Goal: Task Accomplishment & Management: Use online tool/utility

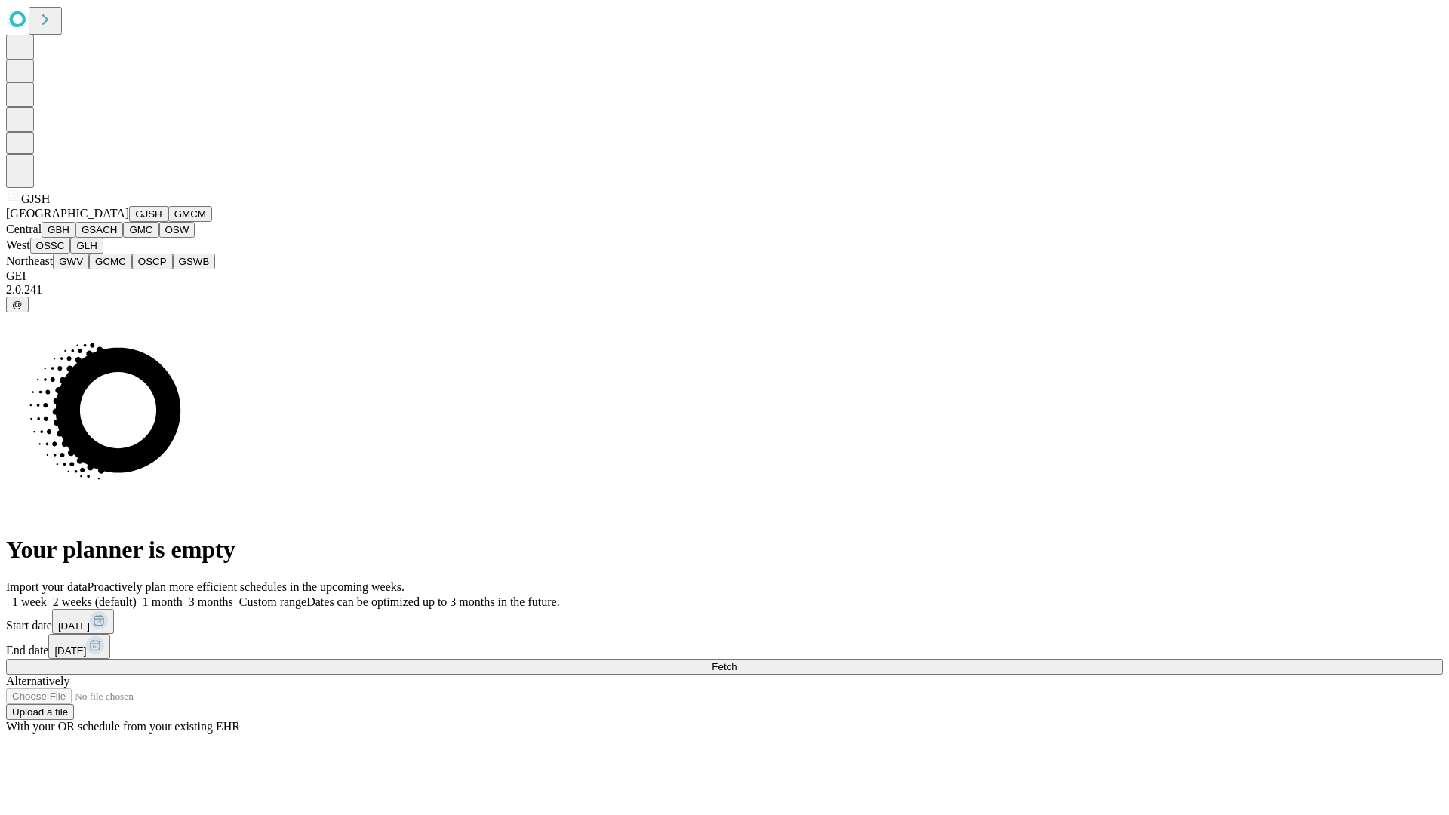
click at [129, 222] on button "GJSH" at bounding box center [148, 214] width 39 height 16
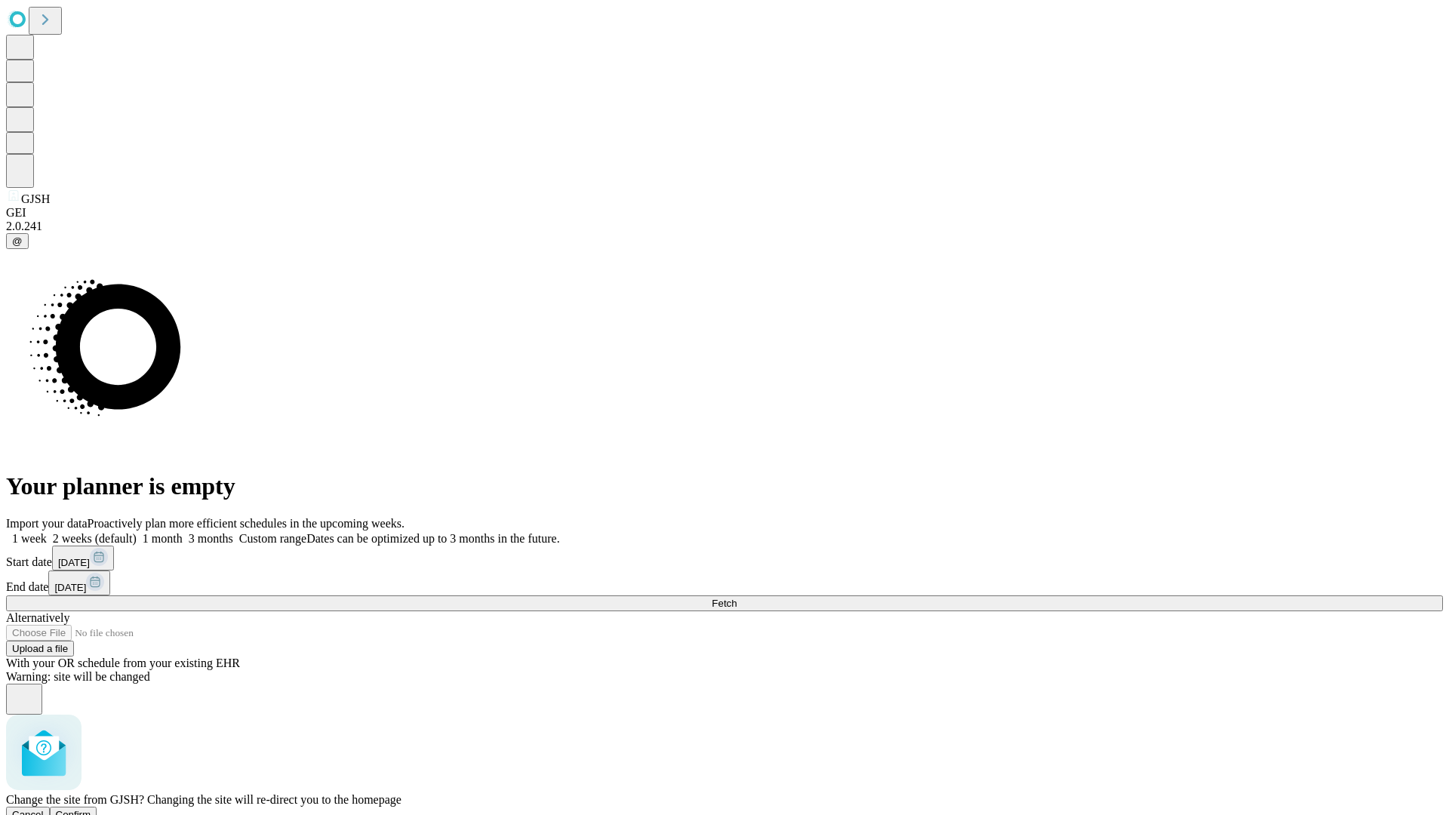
click at [91, 809] on span "Confirm" at bounding box center [73, 814] width 35 height 11
click at [137, 532] on label "2 weeks (default)" at bounding box center [92, 538] width 90 height 13
click at [737, 598] on span "Fetch" at bounding box center [724, 603] width 25 height 11
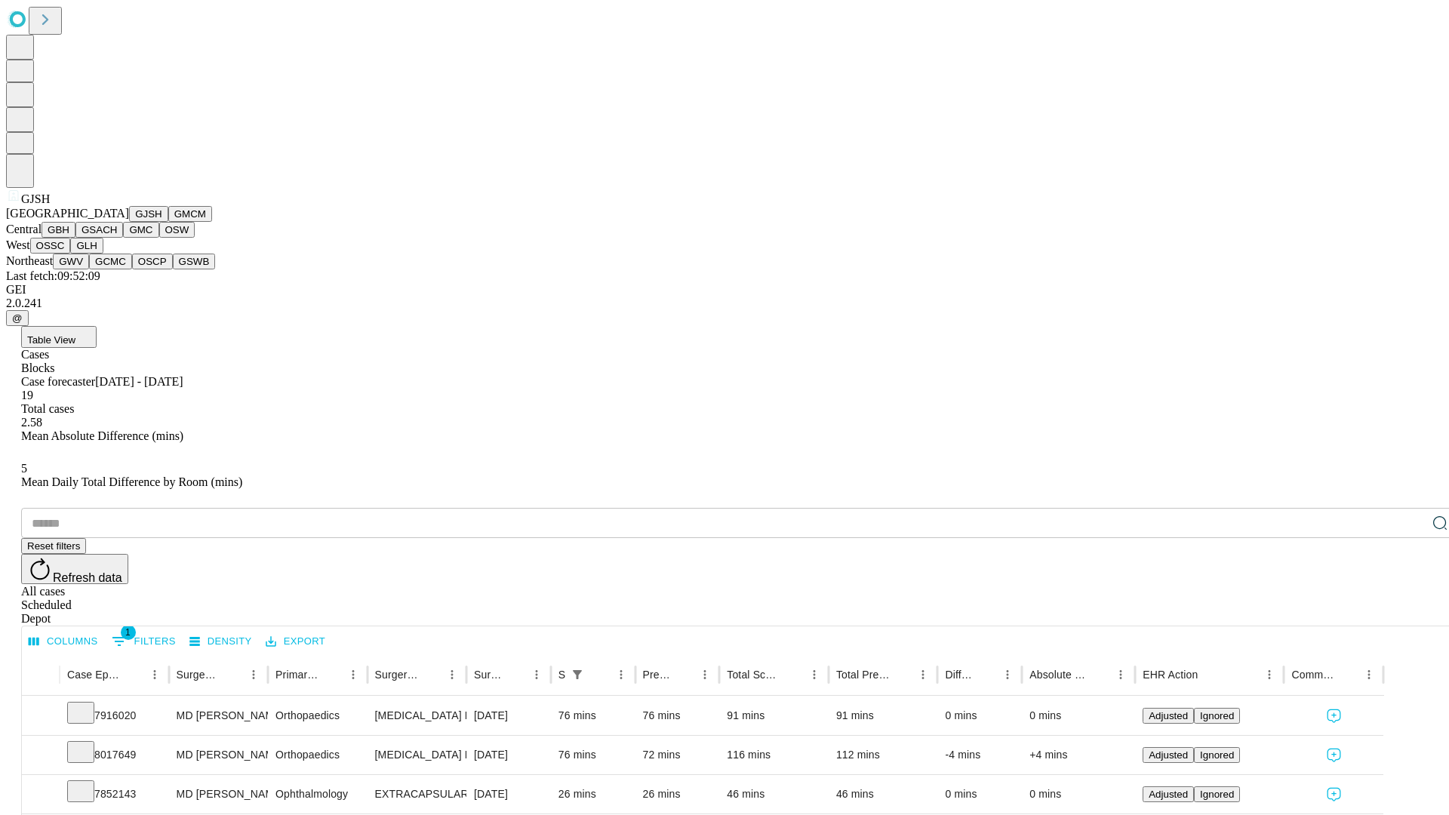
click at [168, 222] on button "GMCM" at bounding box center [190, 214] width 44 height 16
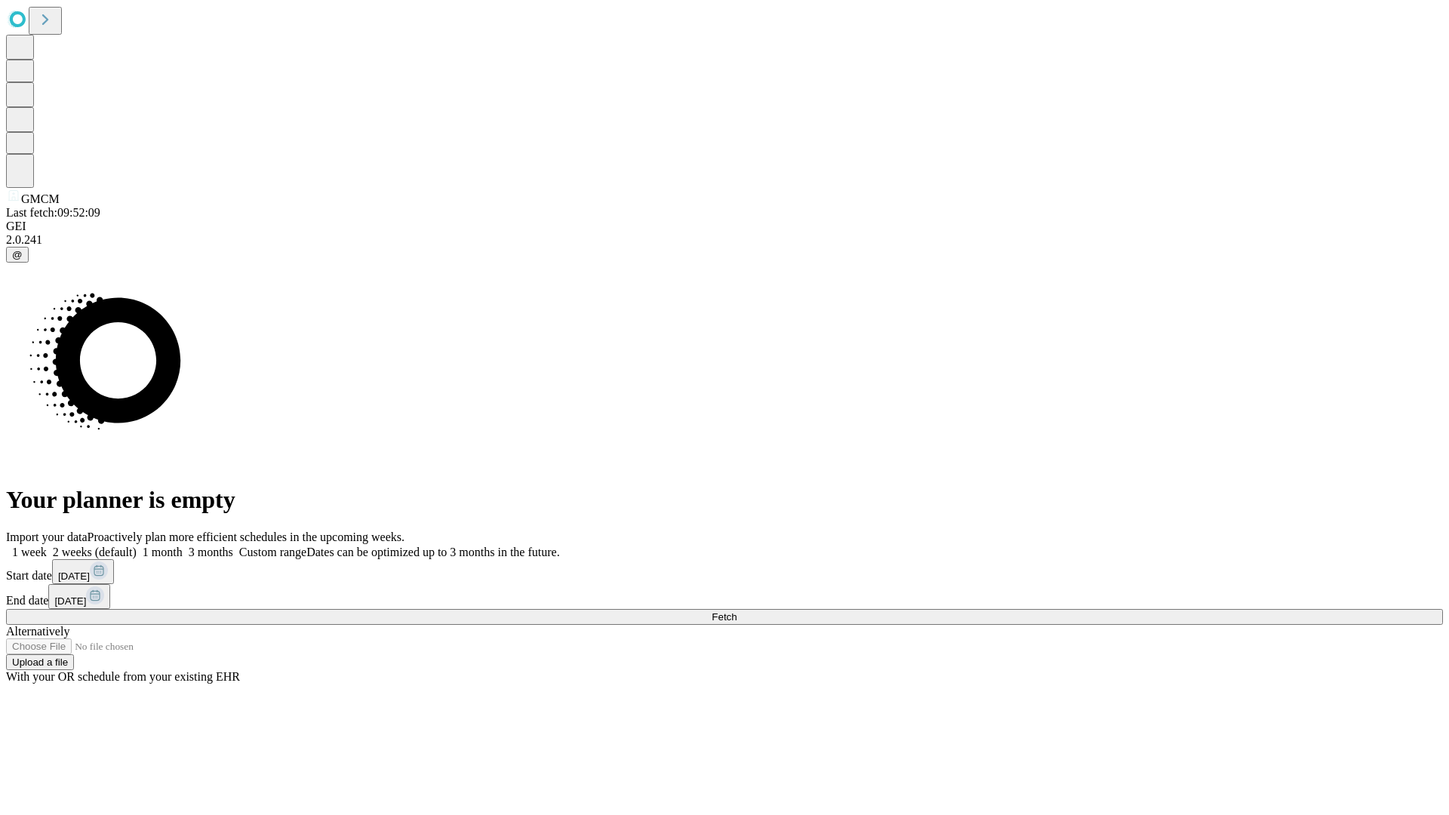
click at [137, 546] on label "2 weeks (default)" at bounding box center [92, 552] width 90 height 13
click at [737, 611] on span "Fetch" at bounding box center [724, 616] width 25 height 11
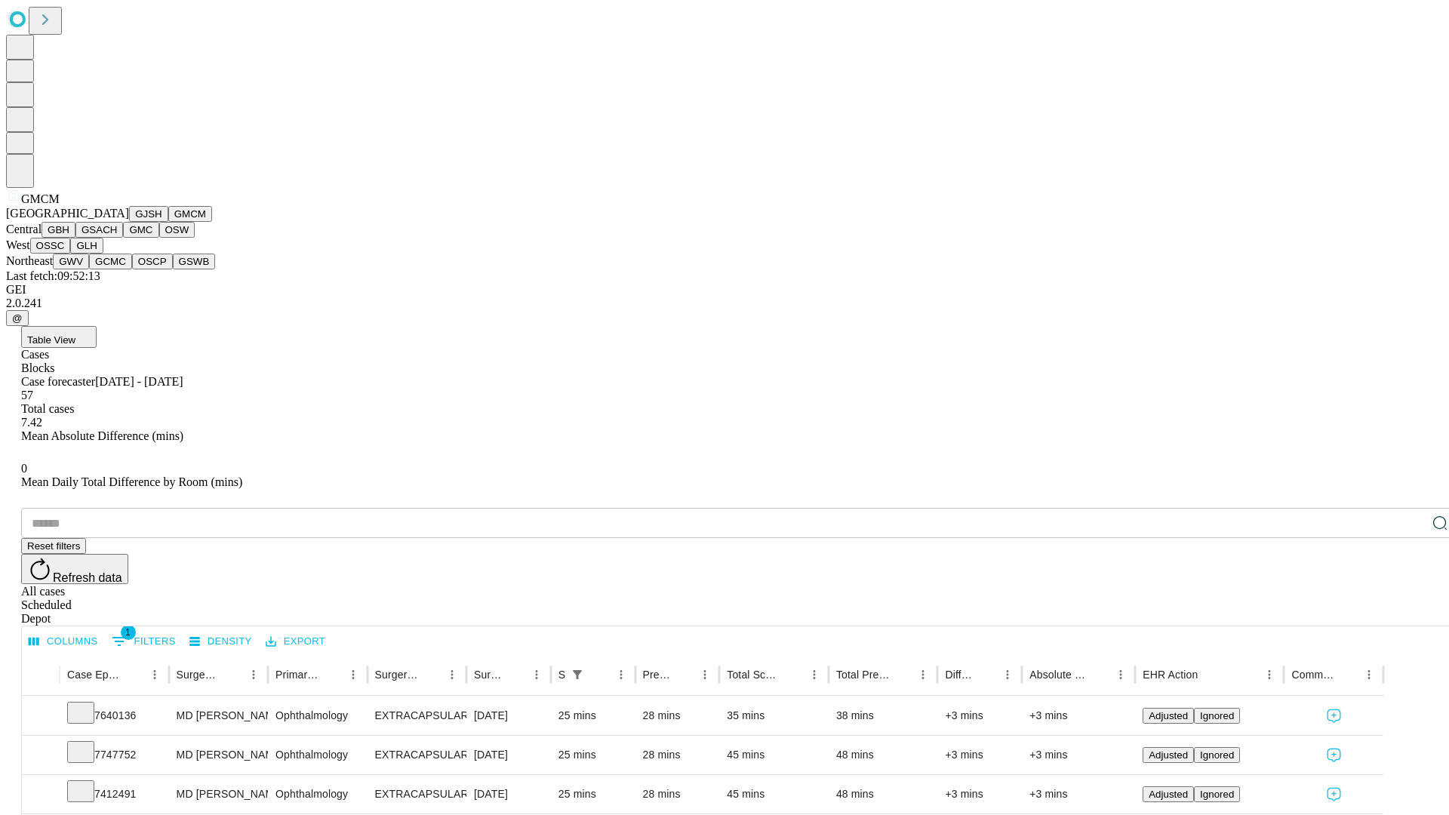
click at [75, 238] on button "GBH" at bounding box center [59, 230] width 34 height 16
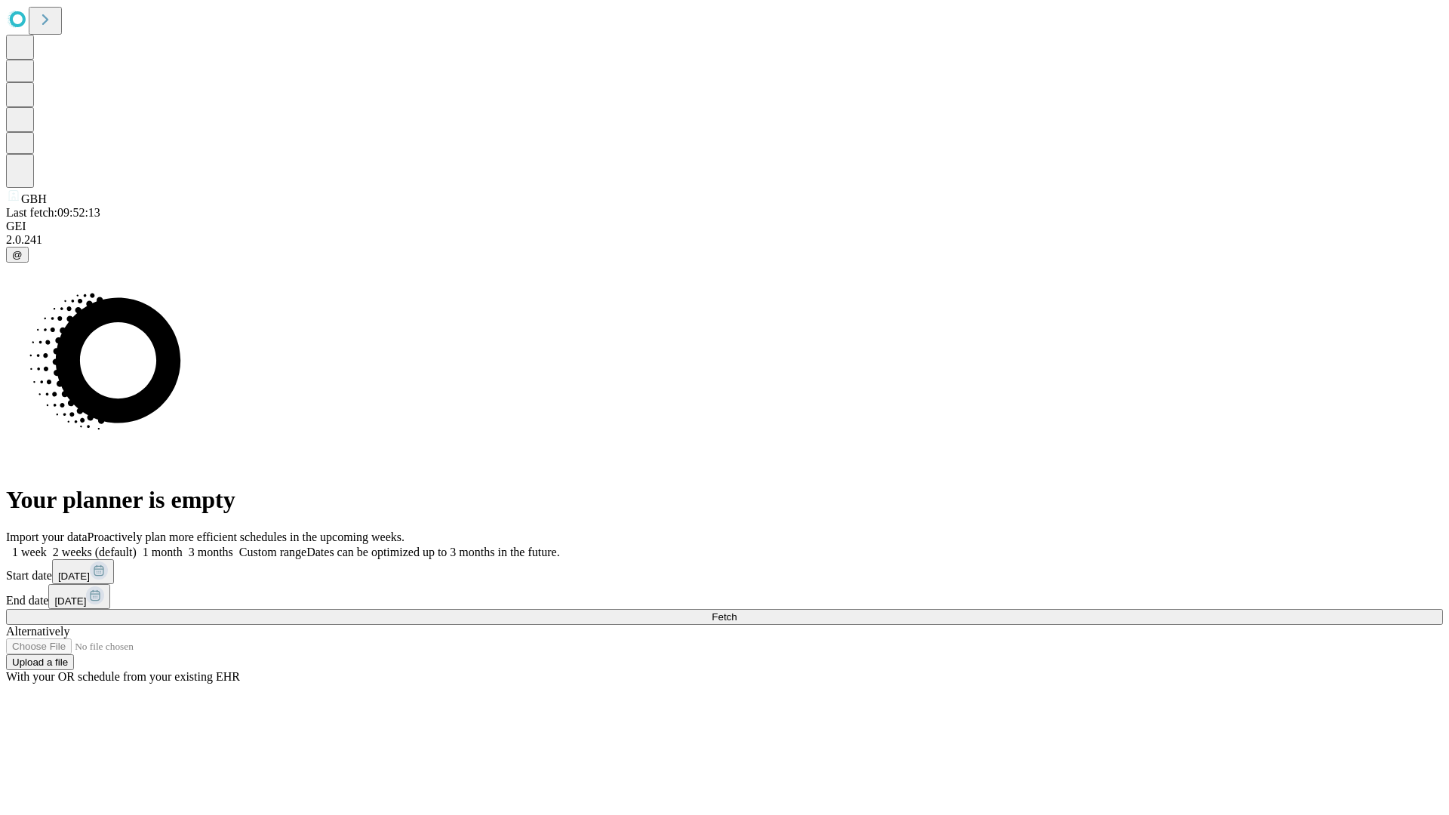
click at [137, 546] on label "2 weeks (default)" at bounding box center [92, 552] width 90 height 13
click at [737, 611] on span "Fetch" at bounding box center [724, 616] width 25 height 11
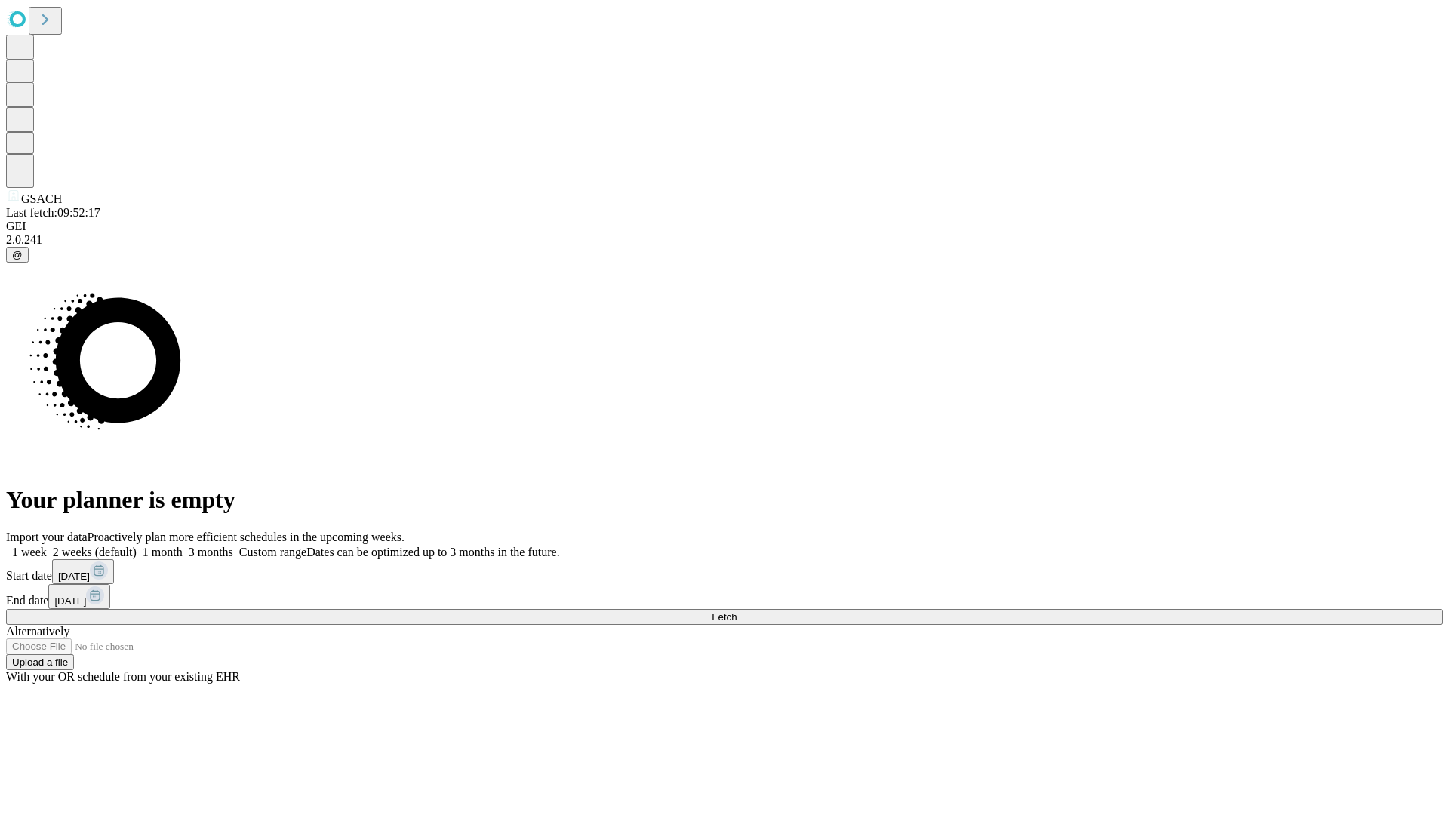
click at [137, 546] on label "2 weeks (default)" at bounding box center [92, 552] width 90 height 13
click at [737, 611] on span "Fetch" at bounding box center [724, 616] width 25 height 11
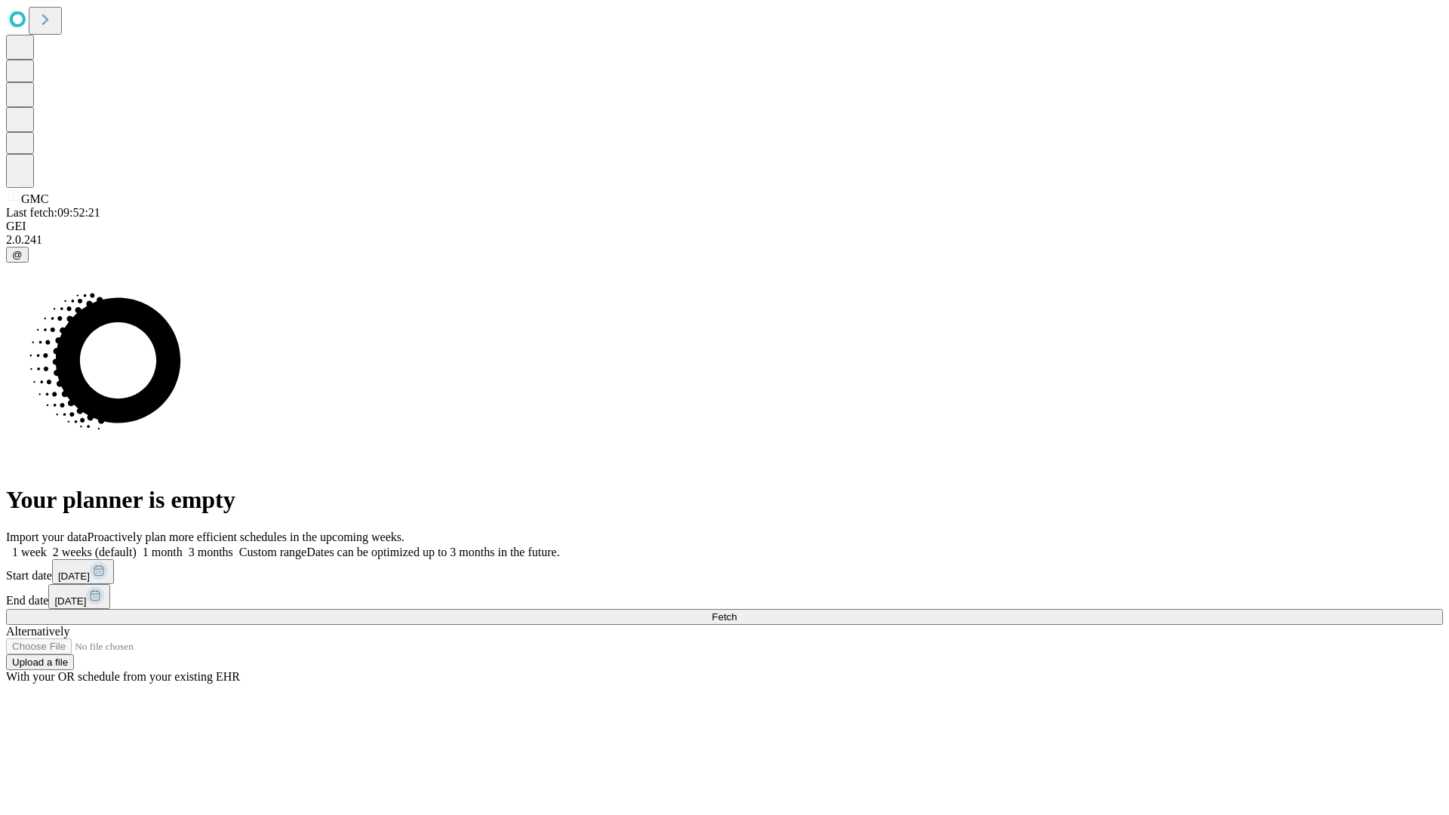
click at [137, 546] on label "2 weeks (default)" at bounding box center [92, 552] width 90 height 13
click at [737, 611] on span "Fetch" at bounding box center [724, 616] width 25 height 11
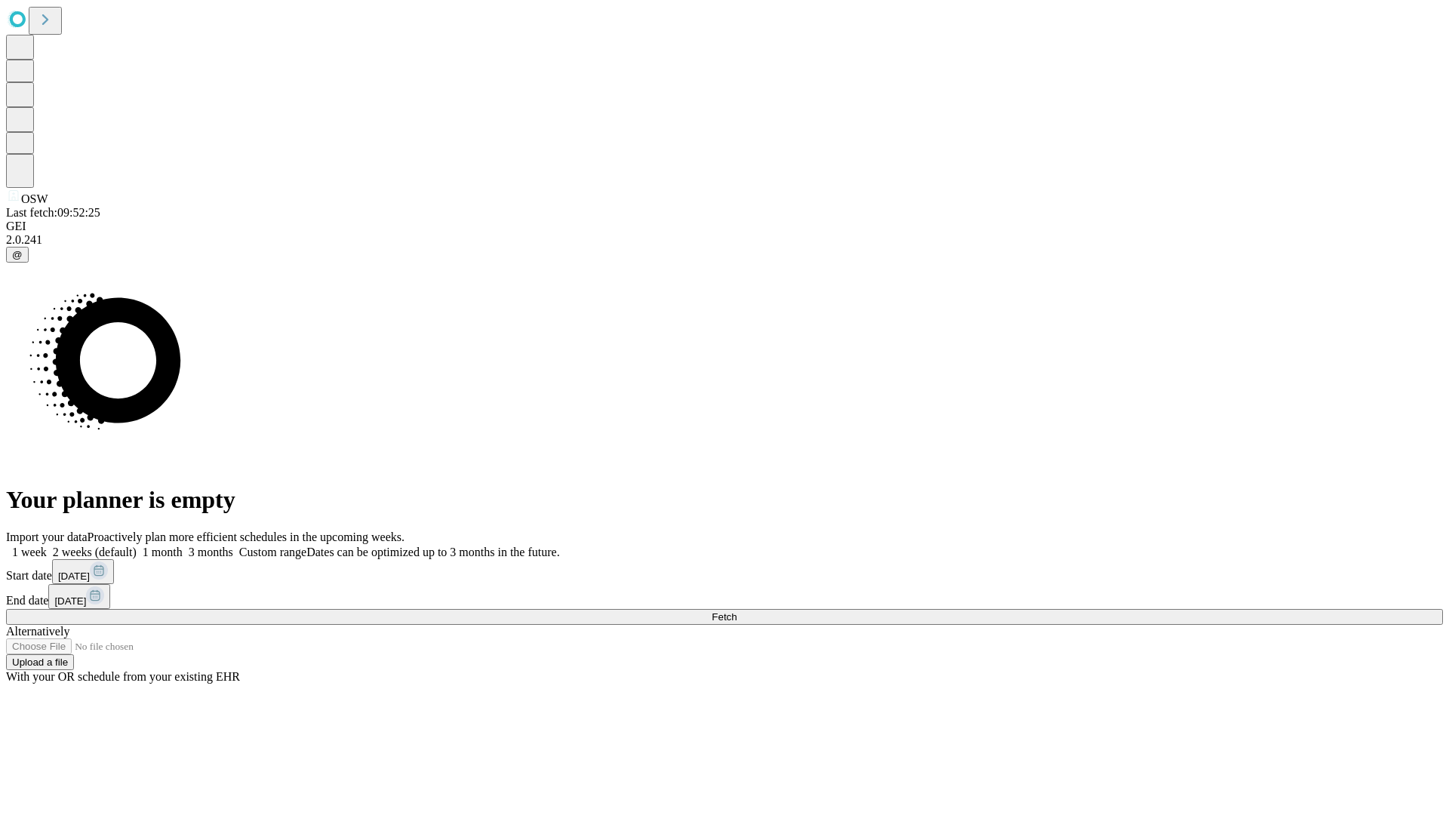
click at [137, 546] on label "2 weeks (default)" at bounding box center [92, 552] width 90 height 13
click at [737, 611] on span "Fetch" at bounding box center [724, 616] width 25 height 11
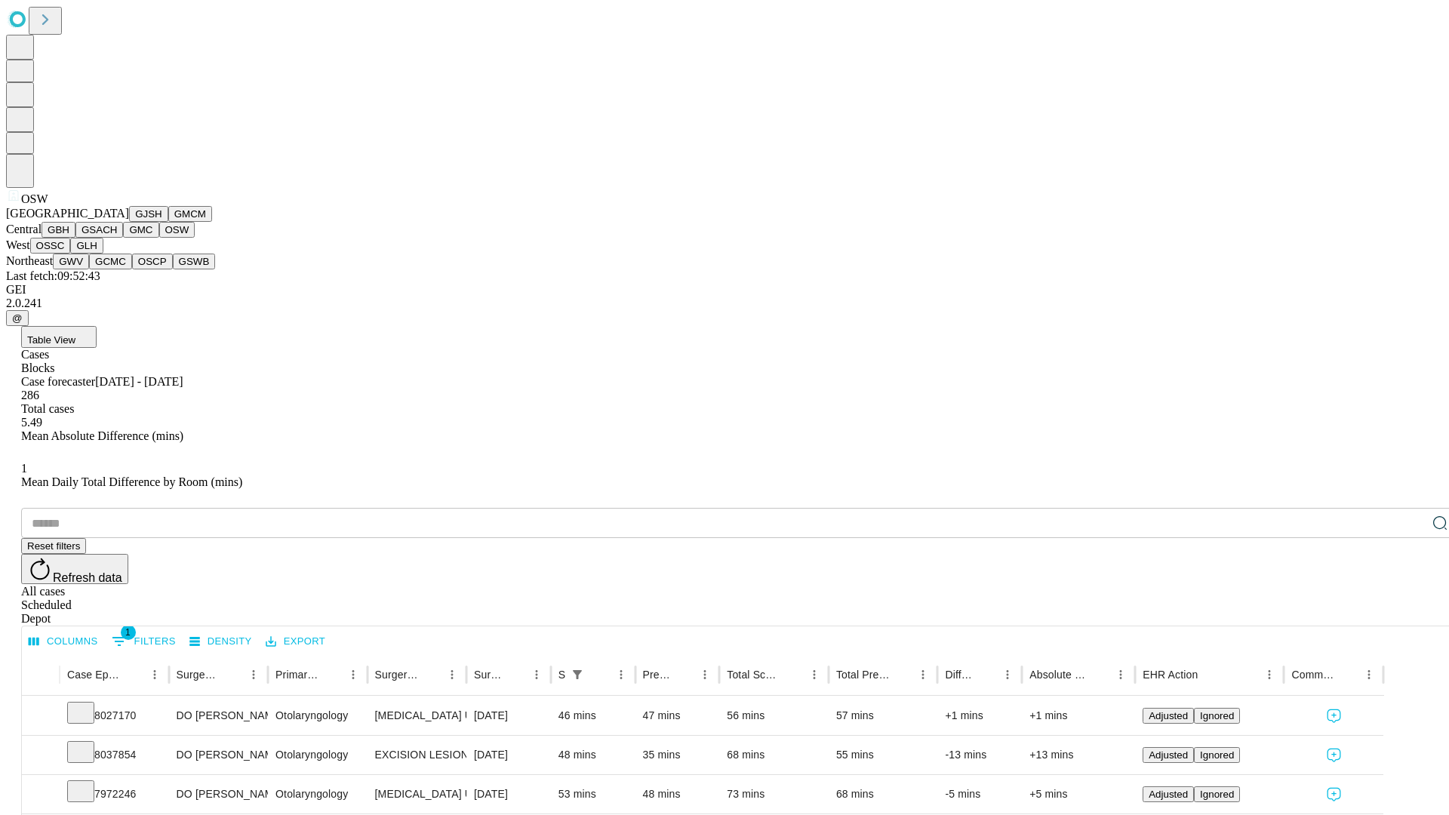
click at [71, 254] on button "OSSC" at bounding box center [50, 246] width 41 height 16
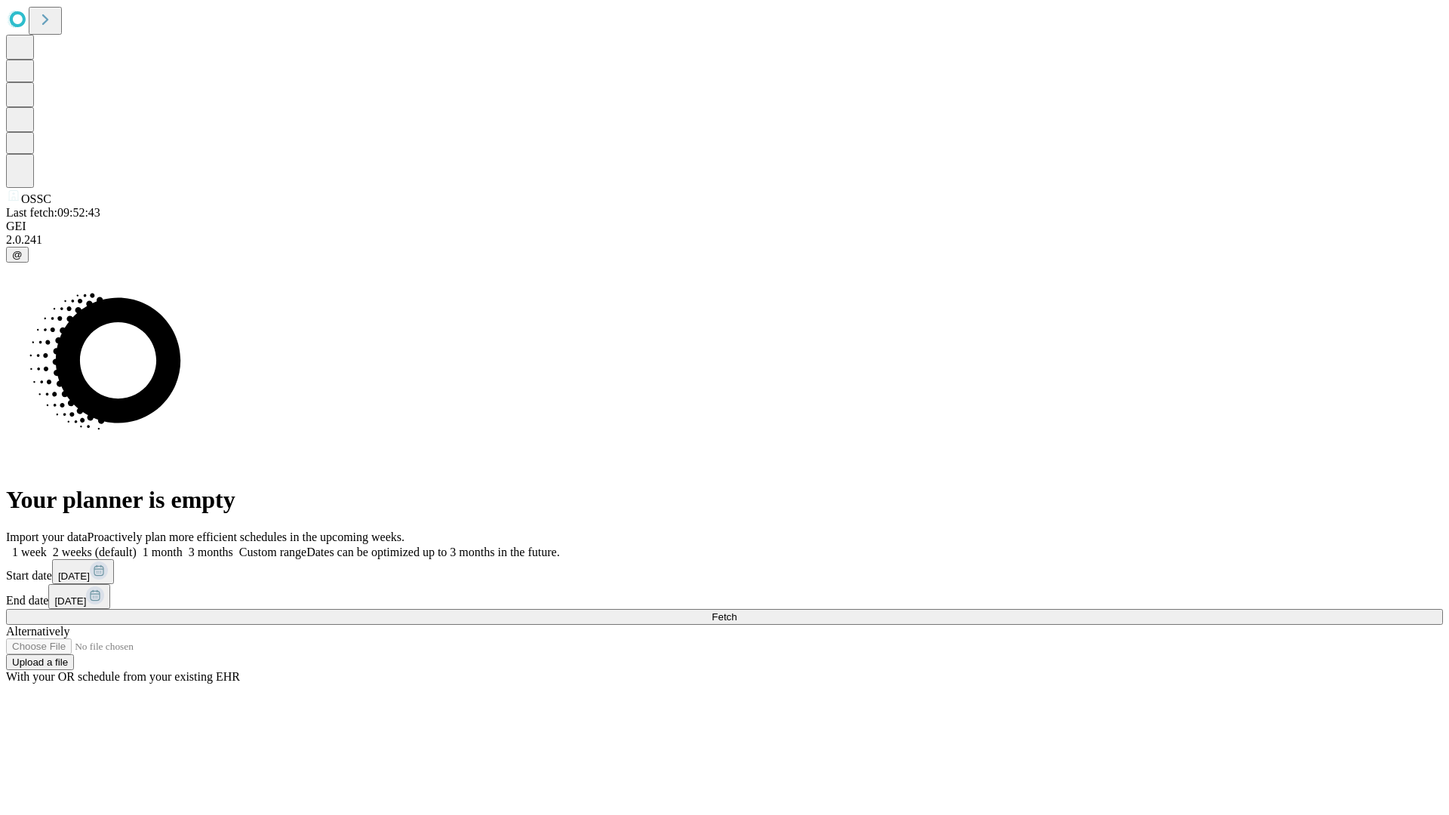
click at [137, 546] on label "2 weeks (default)" at bounding box center [92, 552] width 90 height 13
click at [737, 611] on span "Fetch" at bounding box center [724, 616] width 25 height 11
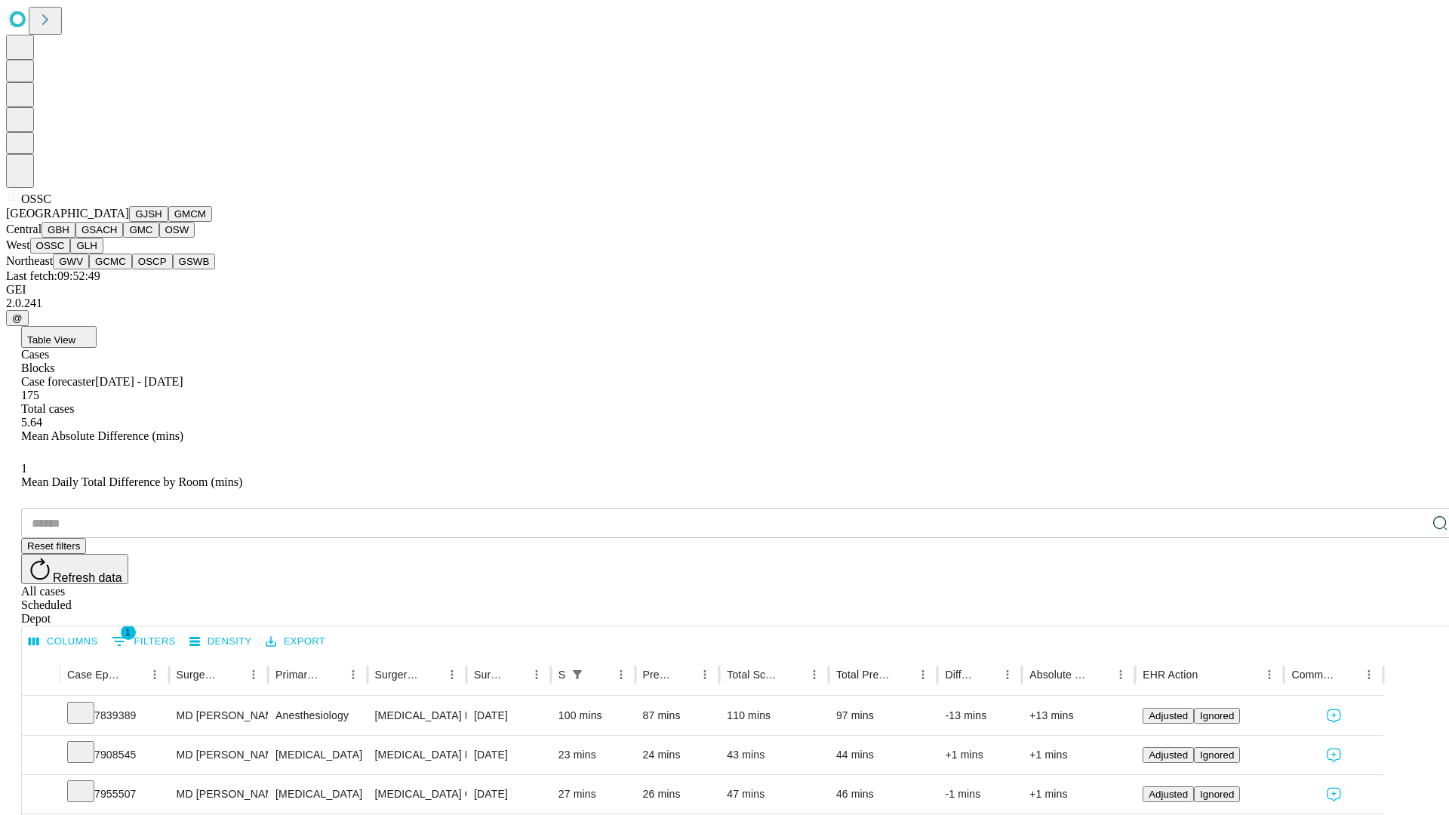
click at [103, 254] on button "GLH" at bounding box center [86, 246] width 32 height 16
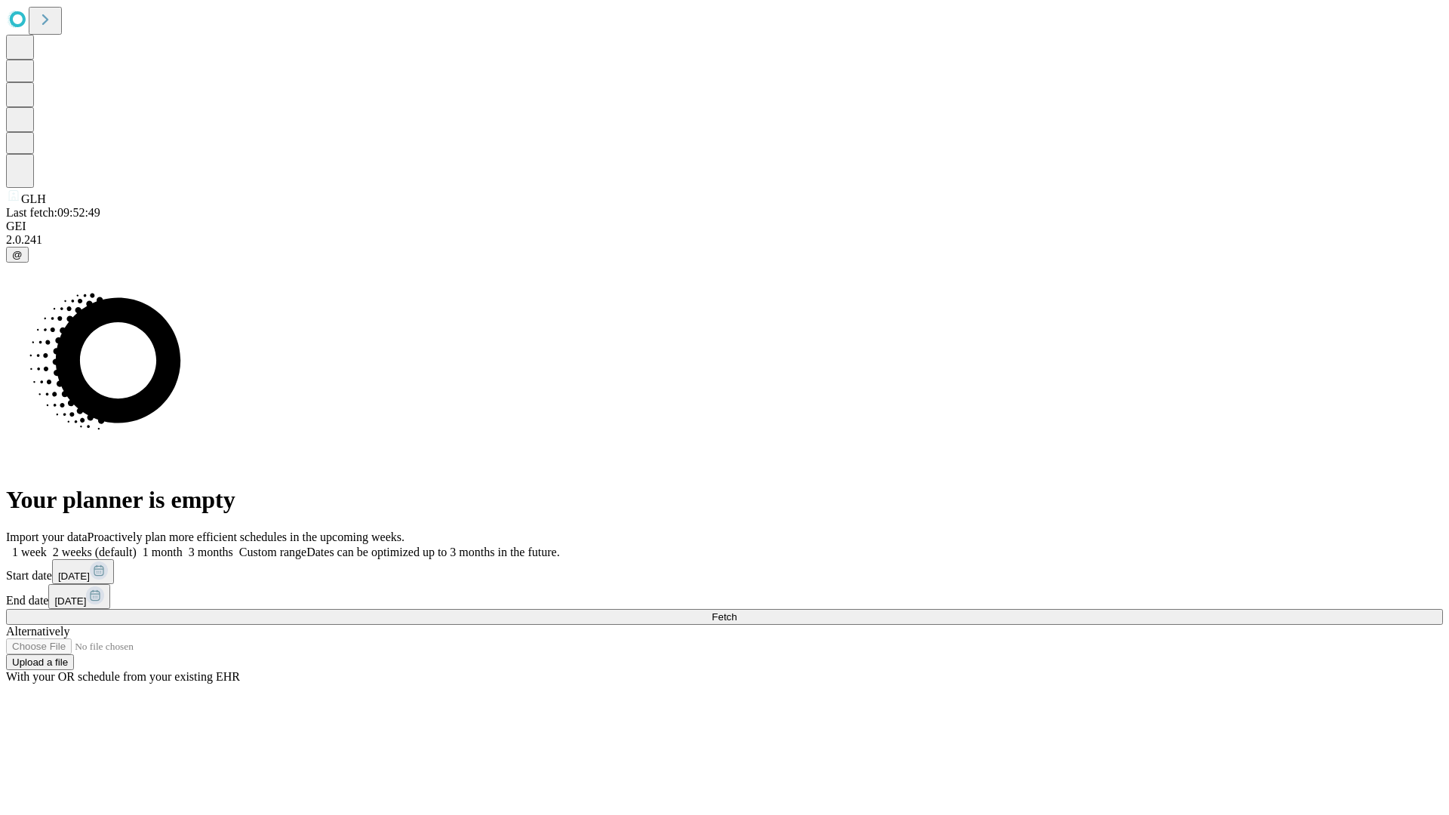
click at [137, 546] on label "2 weeks (default)" at bounding box center [92, 552] width 90 height 13
click at [737, 611] on span "Fetch" at bounding box center [724, 616] width 25 height 11
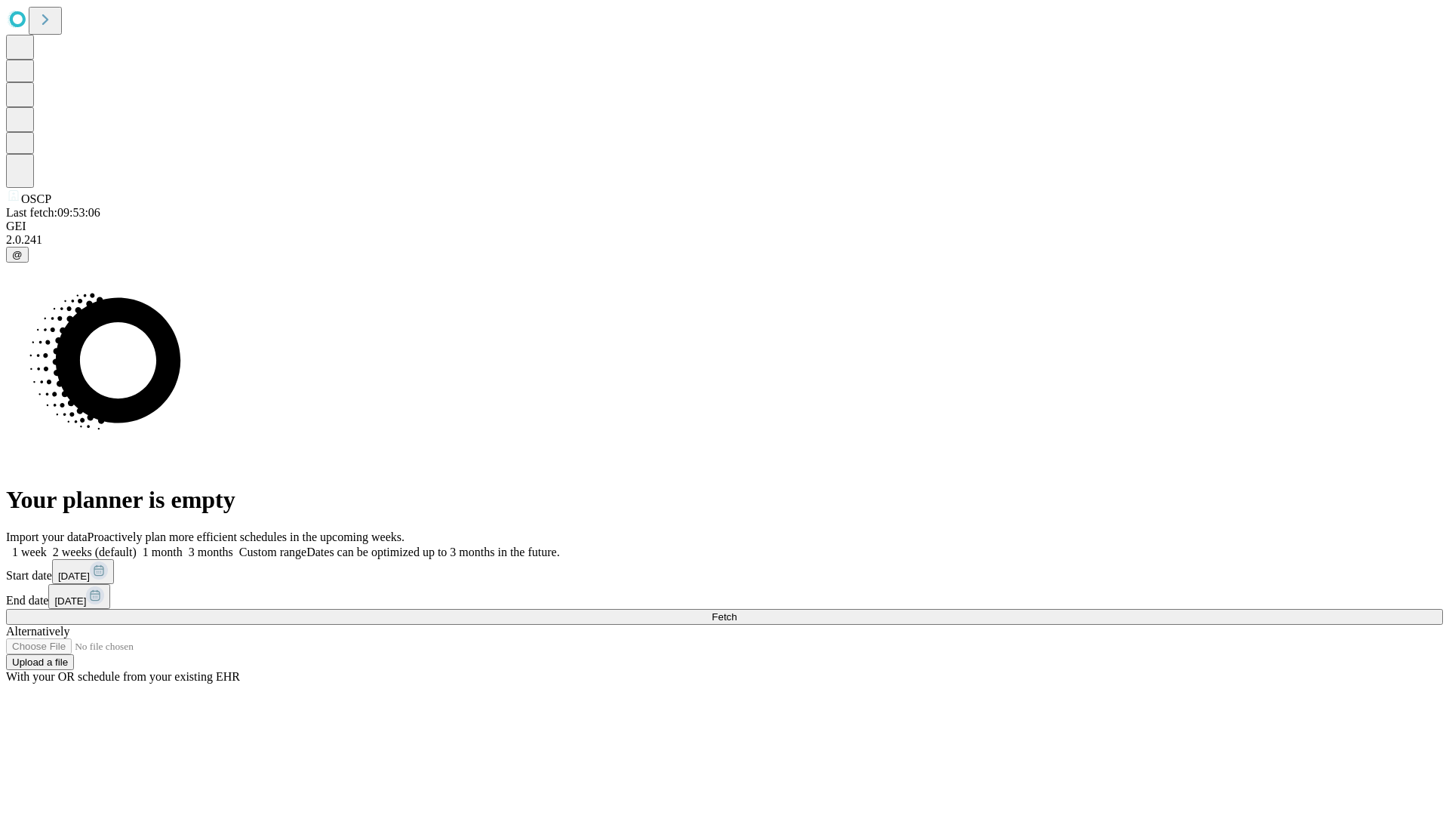
click at [737, 611] on span "Fetch" at bounding box center [724, 616] width 25 height 11
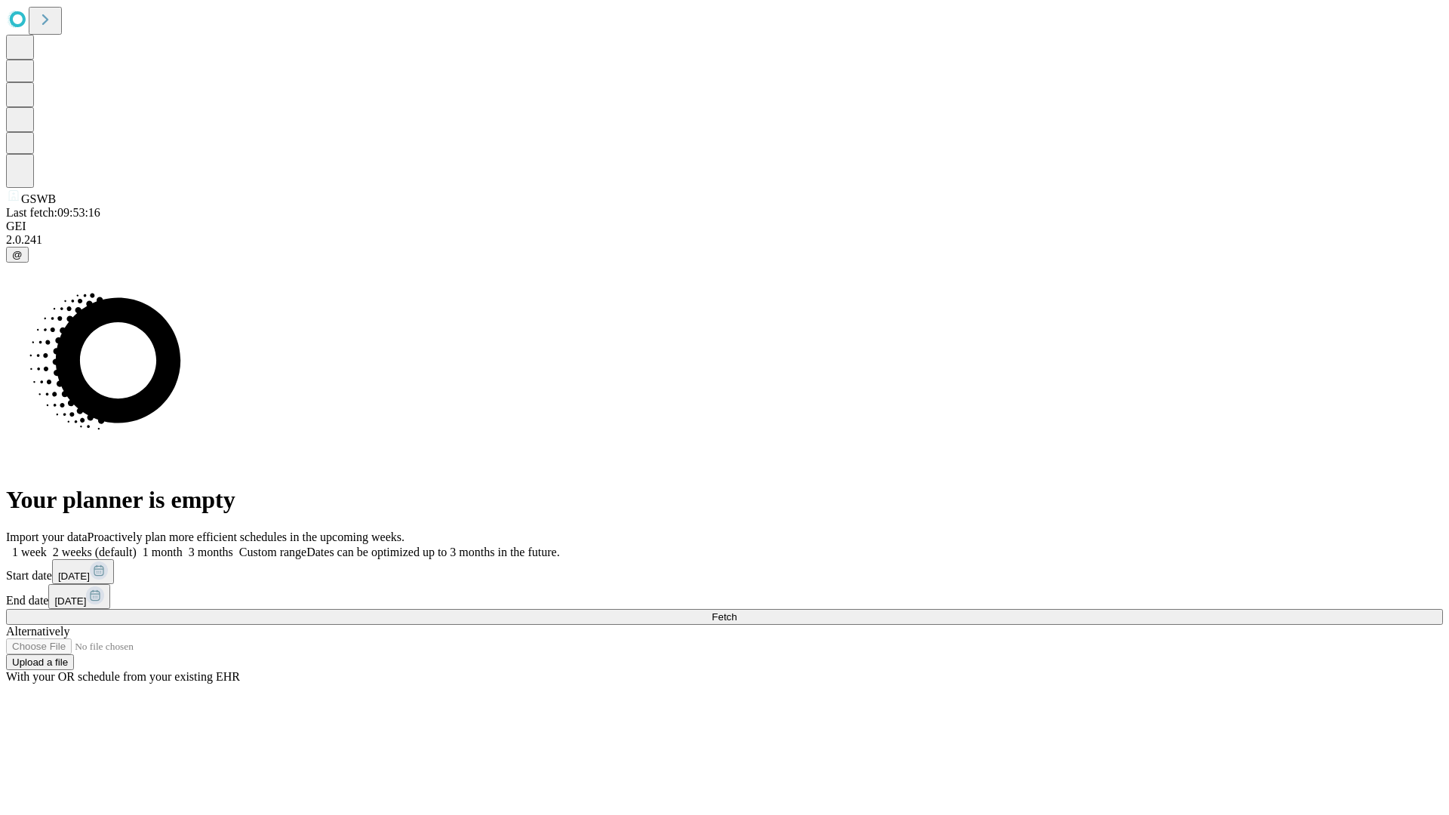
click at [137, 546] on label "2 weeks (default)" at bounding box center [92, 552] width 90 height 13
click at [737, 611] on span "Fetch" at bounding box center [724, 616] width 25 height 11
